Goal: Task Accomplishment & Management: Use online tool/utility

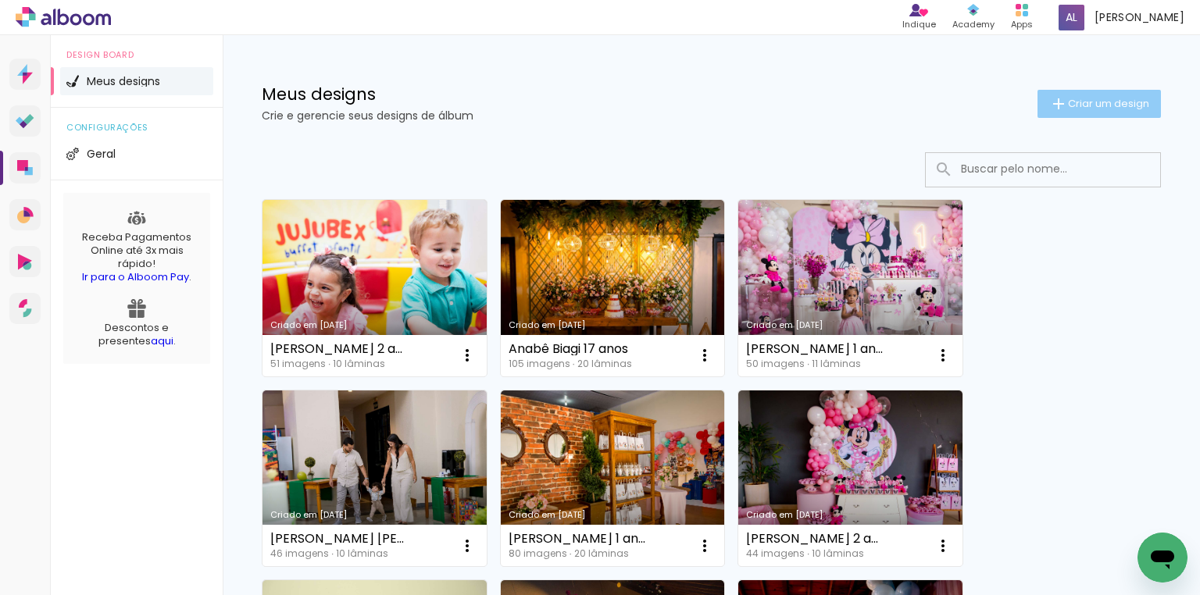
click at [1078, 102] on span "Criar um design" at bounding box center [1108, 103] width 81 height 10
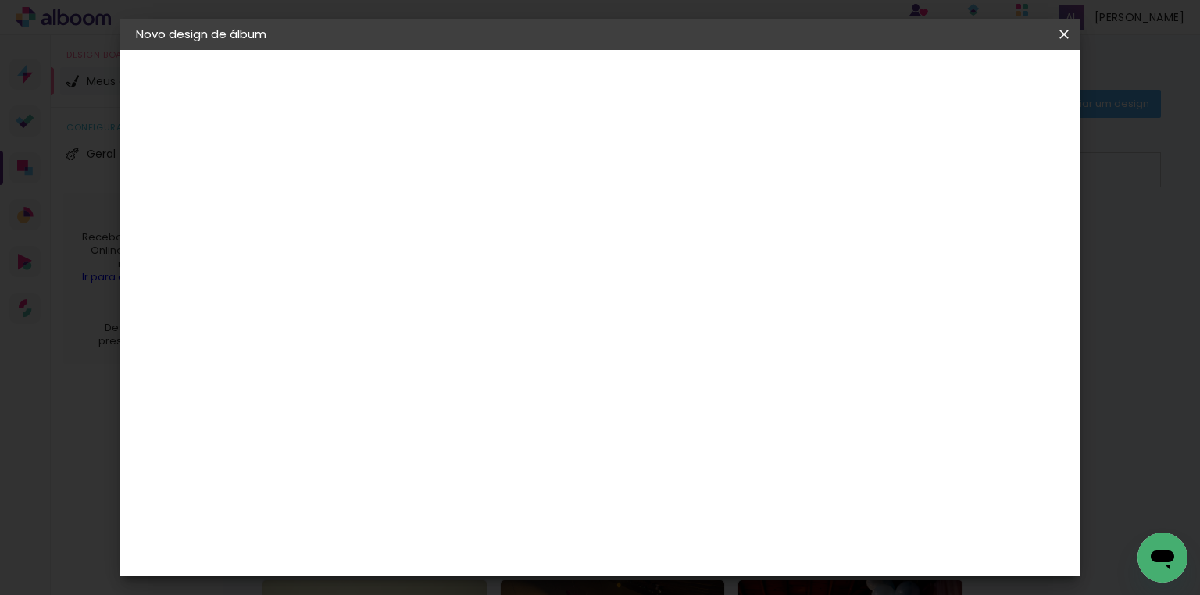
click at [392, 215] on input at bounding box center [392, 210] width 0 height 24
type input "T"
type input "Rotary Kids"
type paper-input "Rotary Kids"
click at [0, 0] on slot "Avançar" at bounding box center [0, 0] width 0 height 0
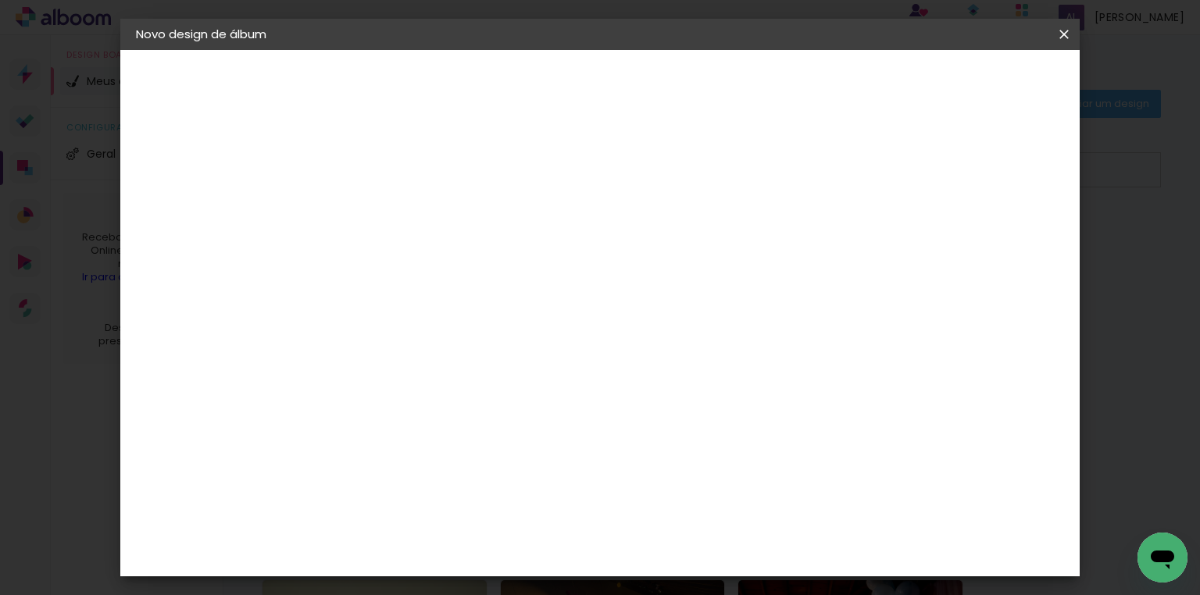
scroll to position [1000, 0]
click at [516, 436] on paper-item "DreambooksPro" at bounding box center [431, 453] width 169 height 34
click at [0, 0] on slot "Avançar" at bounding box center [0, 0] width 0 height 0
click at [452, 262] on input "text" at bounding box center [422, 272] width 61 height 24
click at [613, 252] on paper-item "Álbum" at bounding box center [701, 259] width 313 height 31
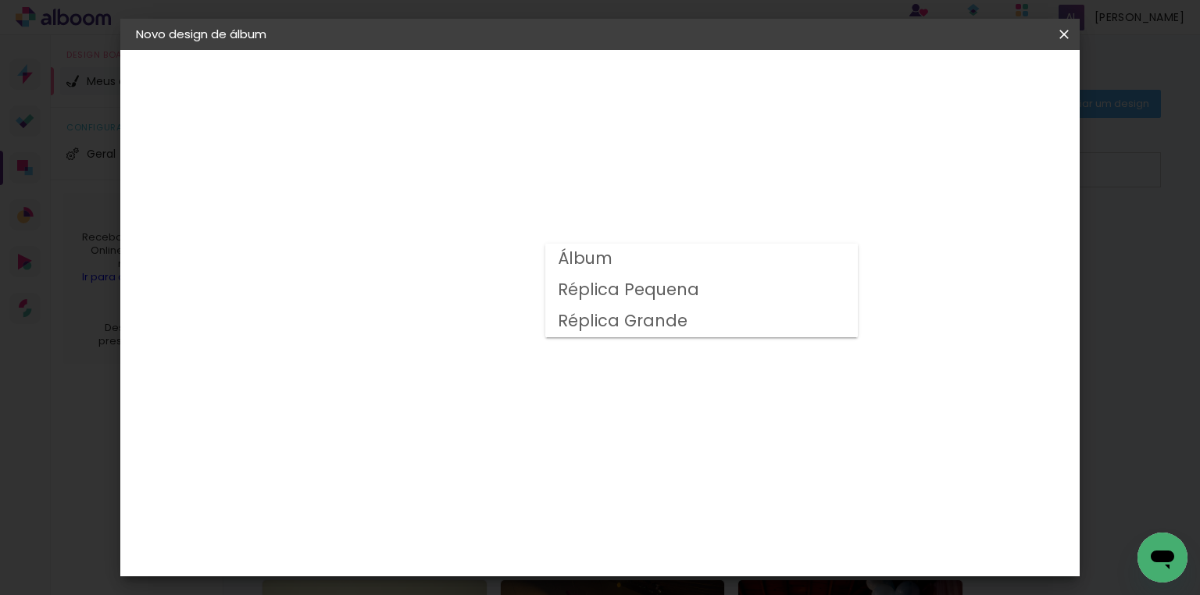
type input "Álbum"
click at [497, 458] on span "30 × 25" at bounding box center [460, 474] width 73 height 32
click at [646, 91] on paper-button "Avançar" at bounding box center [608, 83] width 77 height 27
click at [881, 167] on div at bounding box center [874, 169] width 14 height 14
type paper-checkbox "on"
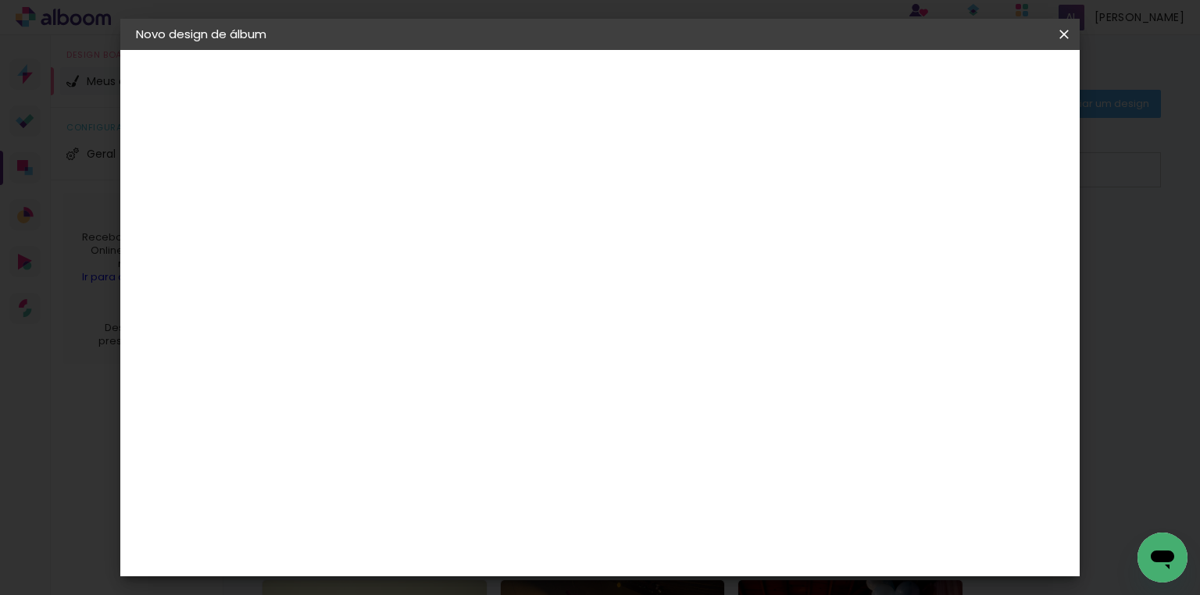
scroll to position [34, 0]
click at [985, 72] on paper-button "Iniciar design" at bounding box center [933, 83] width 102 height 27
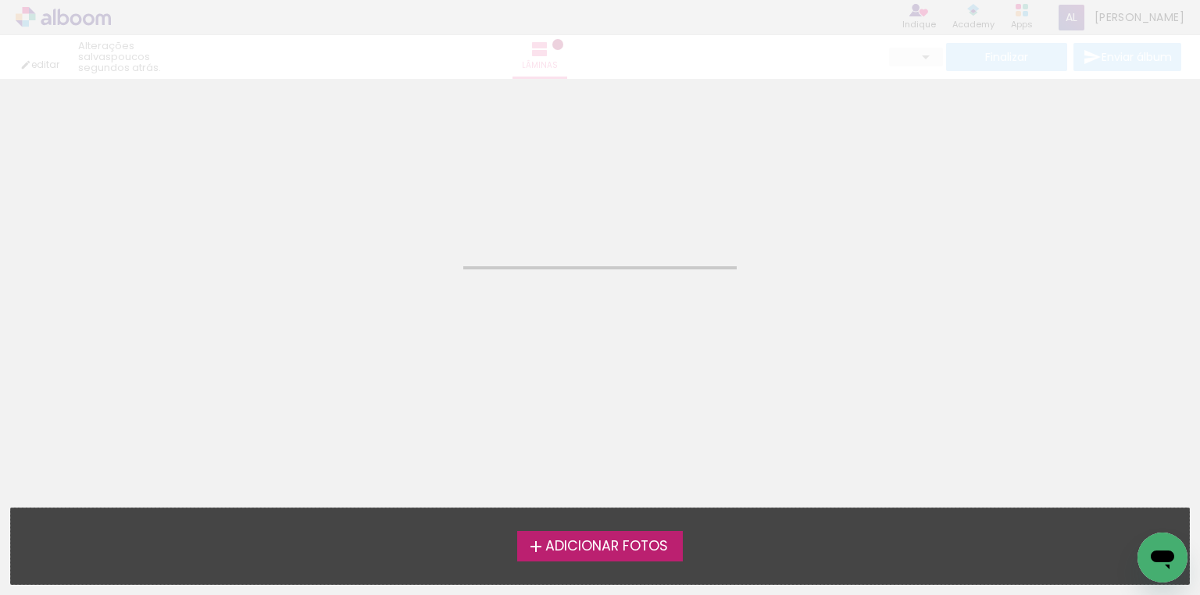
click at [628, 556] on label "Adicionar Fotos" at bounding box center [600, 546] width 166 height 30
click at [0, 0] on input "file" at bounding box center [0, 0] width 0 height 0
